Goal: Transaction & Acquisition: Purchase product/service

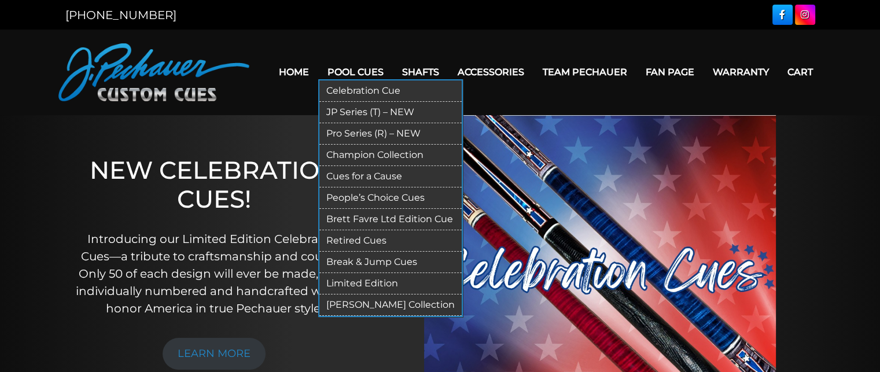
click at [402, 111] on link "JP Series (T) – NEW" at bounding box center [390, 112] width 142 height 21
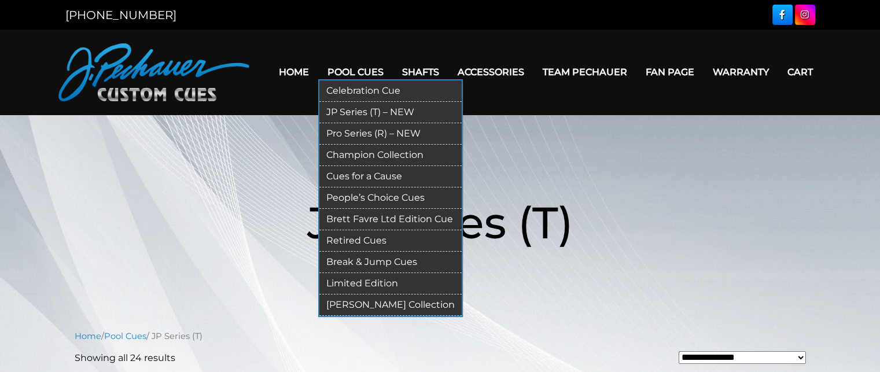
click at [363, 133] on link "Pro Series (R) – NEW" at bounding box center [390, 133] width 142 height 21
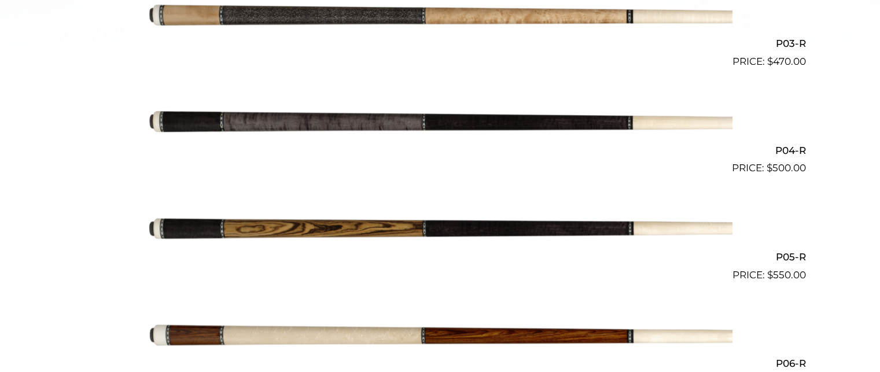
scroll to position [618, 0]
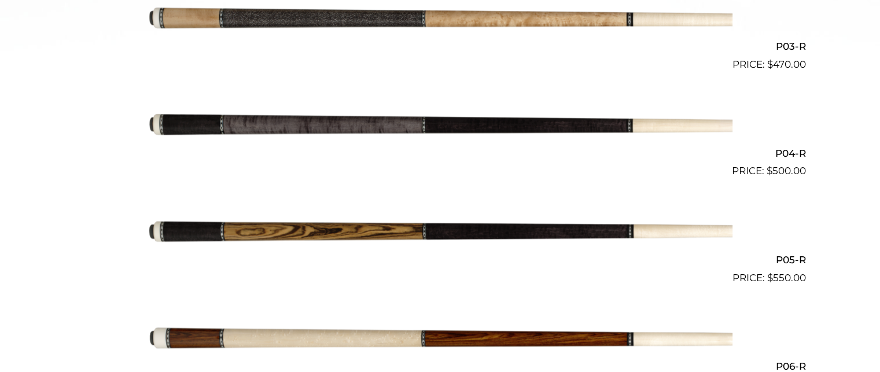
click at [418, 117] on img at bounding box center [440, 125] width 585 height 97
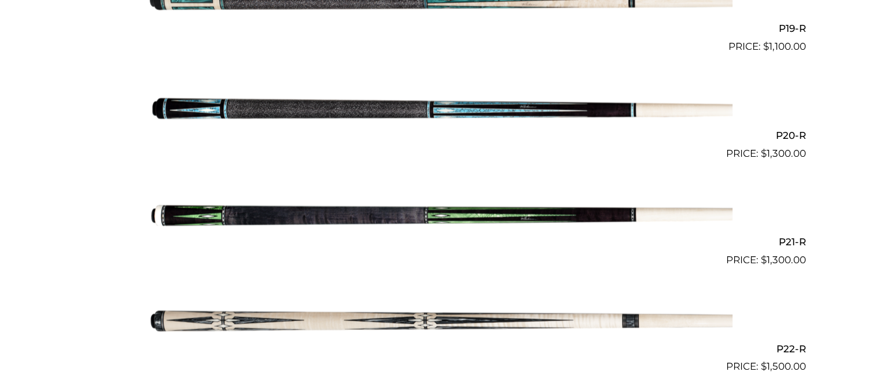
scroll to position [2355, 0]
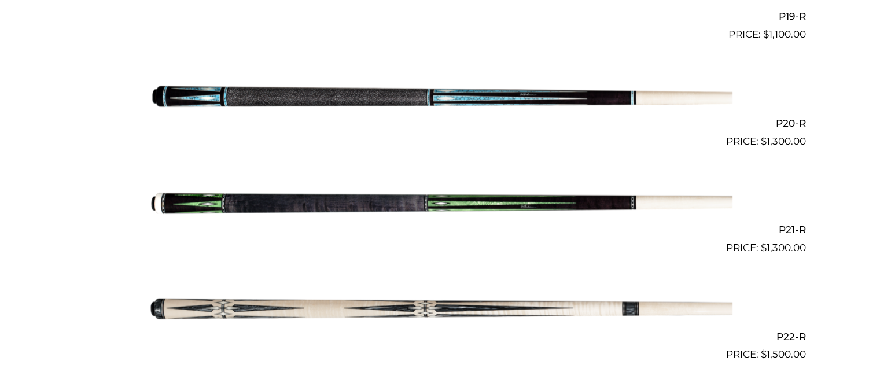
click at [424, 203] on img at bounding box center [440, 202] width 585 height 97
click at [424, 201] on img at bounding box center [440, 202] width 585 height 97
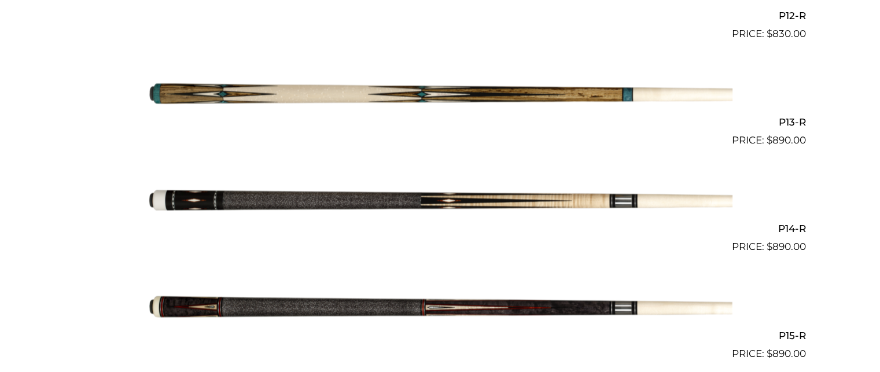
scroll to position [1600, 0]
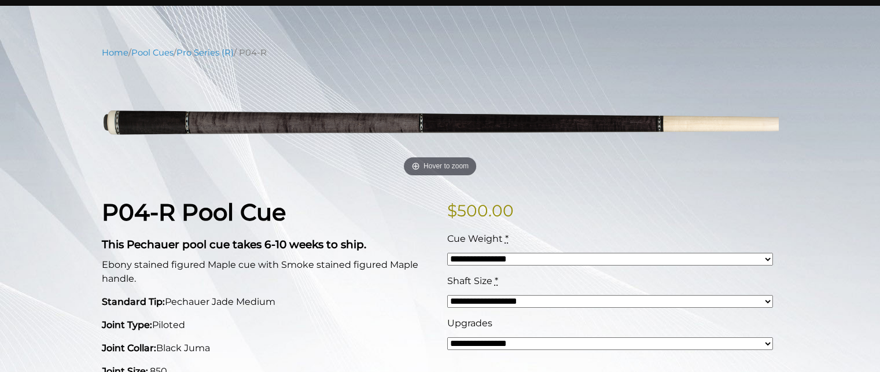
scroll to position [107, 0]
